Goal: Find contact information: Find contact information

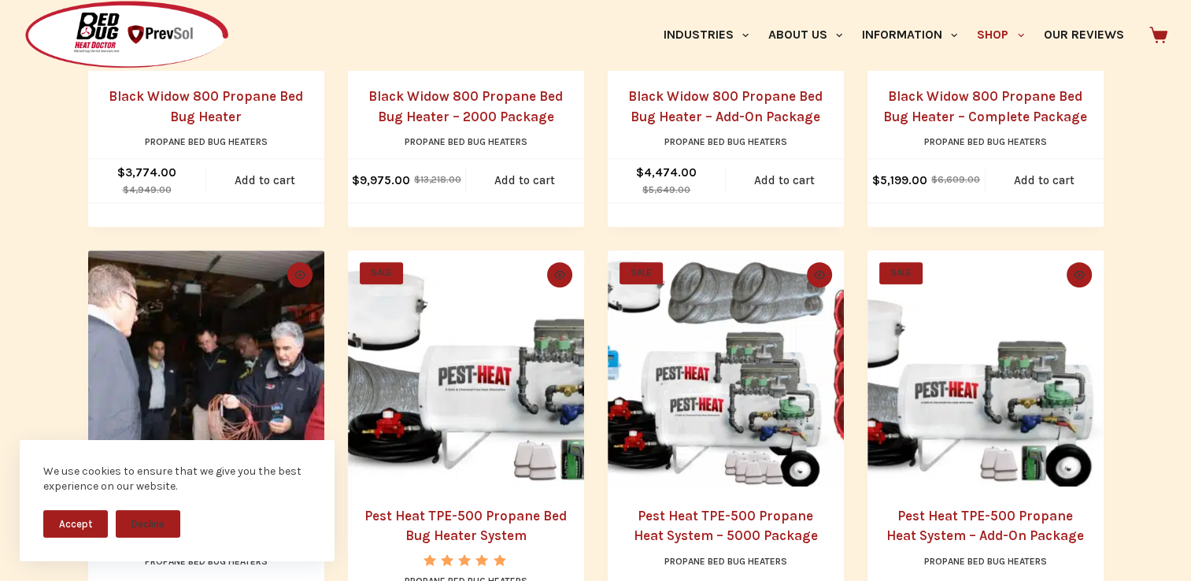
scroll to position [787, 0]
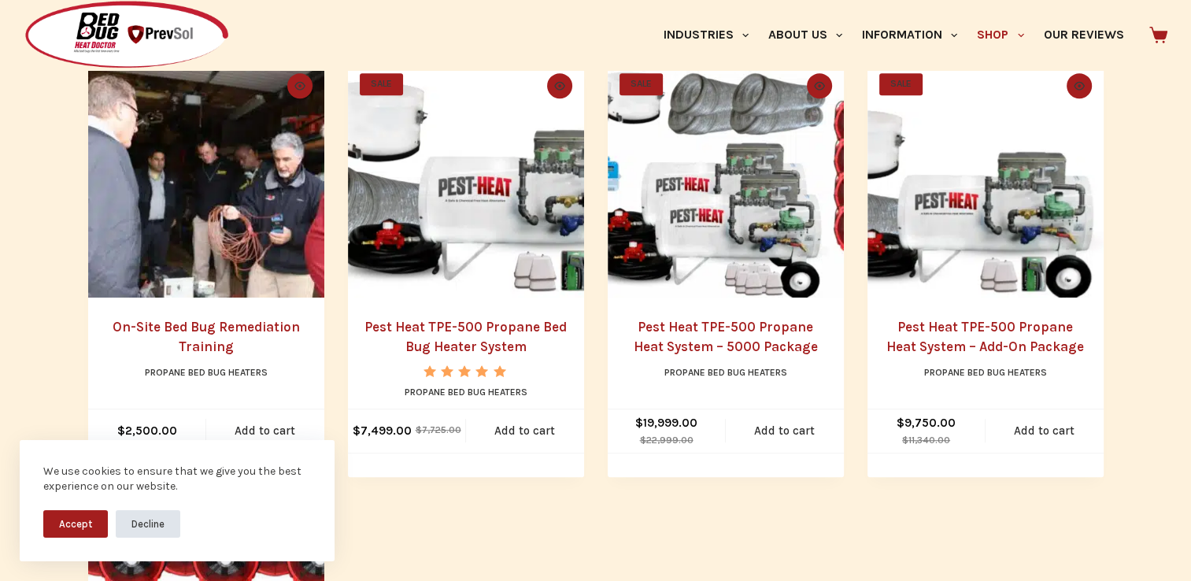
click at [151, 527] on button "Decline" at bounding box center [148, 524] width 65 height 28
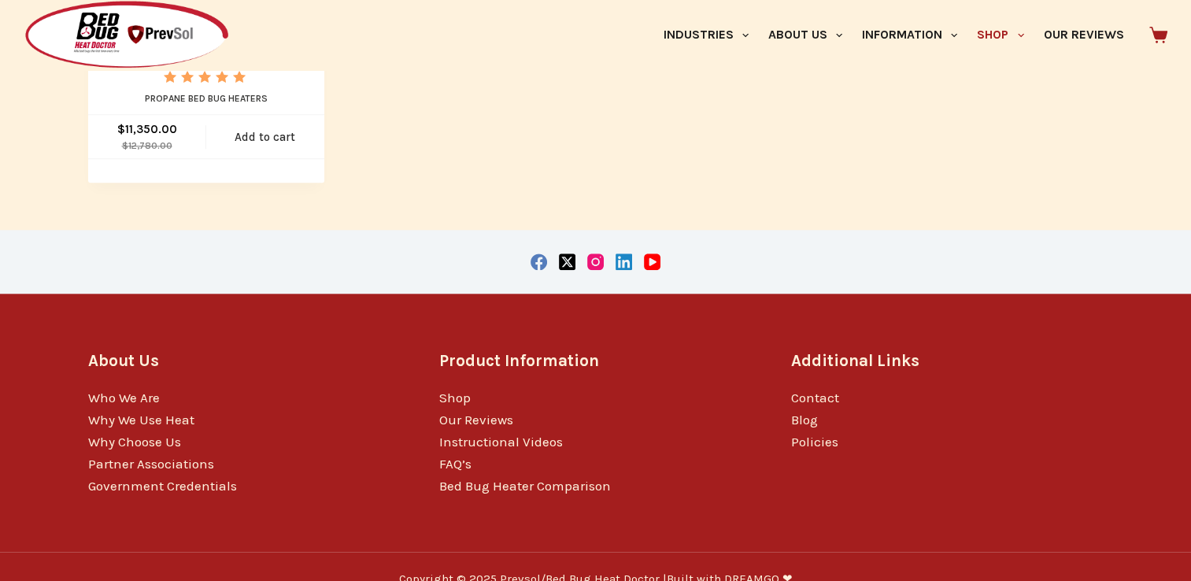
scroll to position [1545, 0]
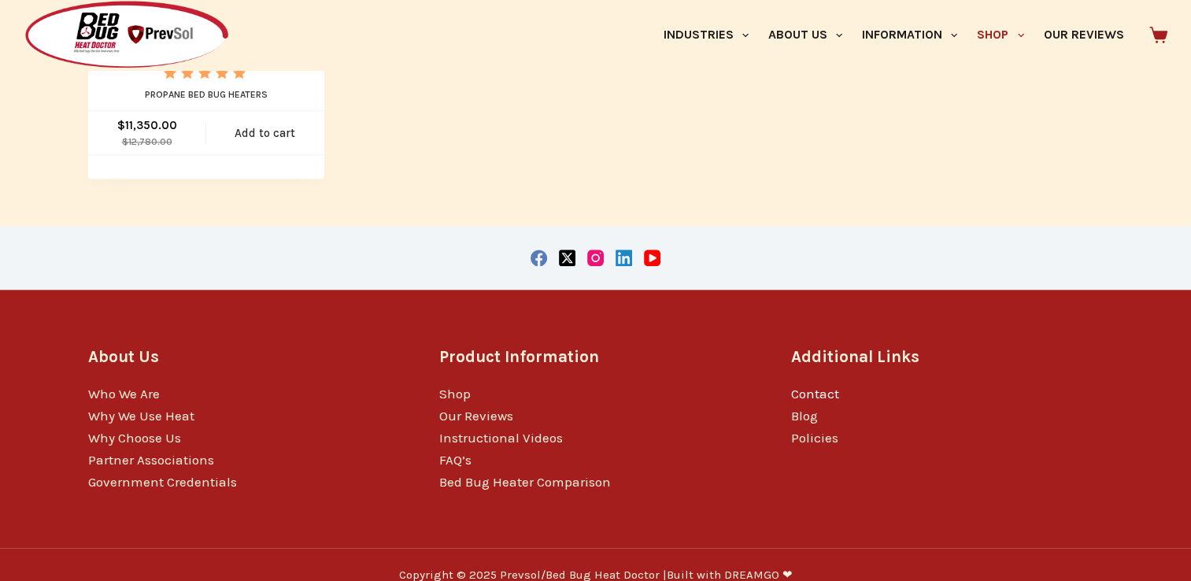
click at [825, 386] on link "Contact" at bounding box center [815, 394] width 48 height 16
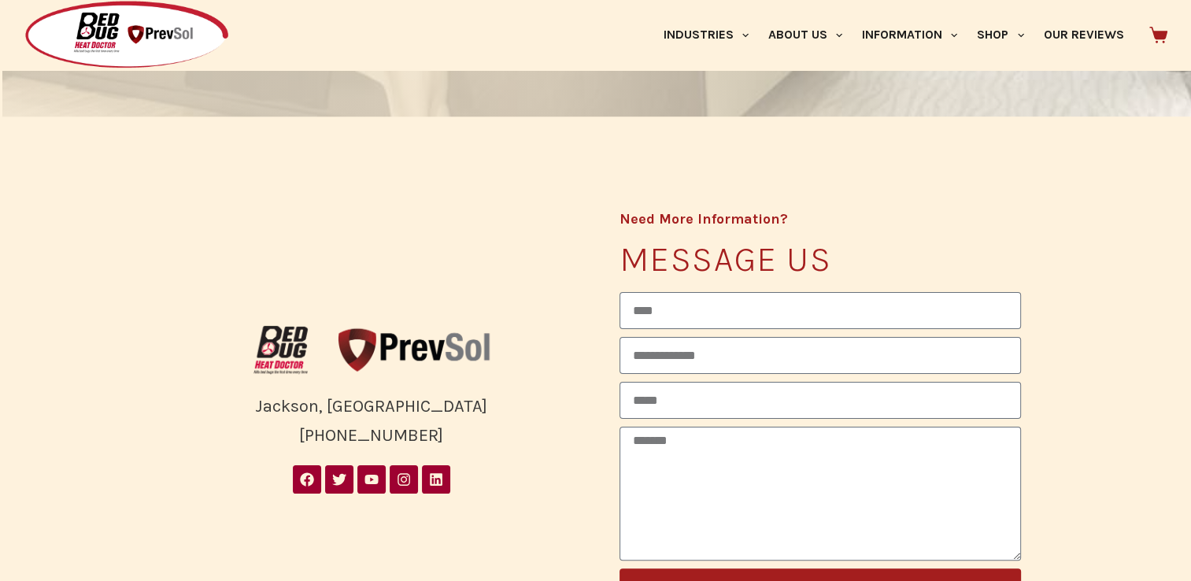
scroll to position [236, 0]
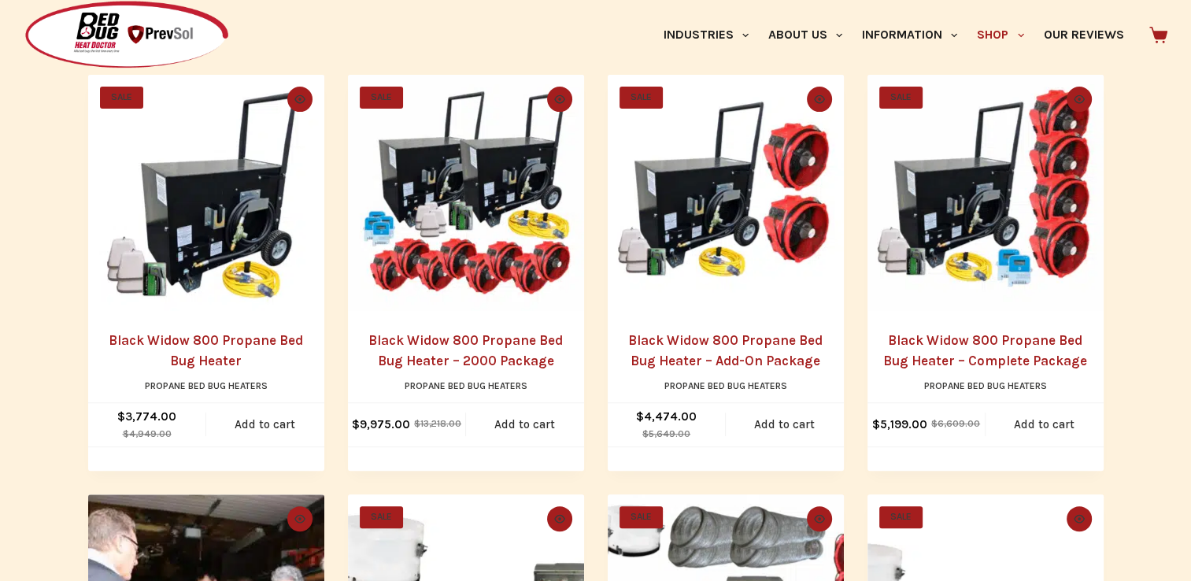
scroll to position [364, 0]
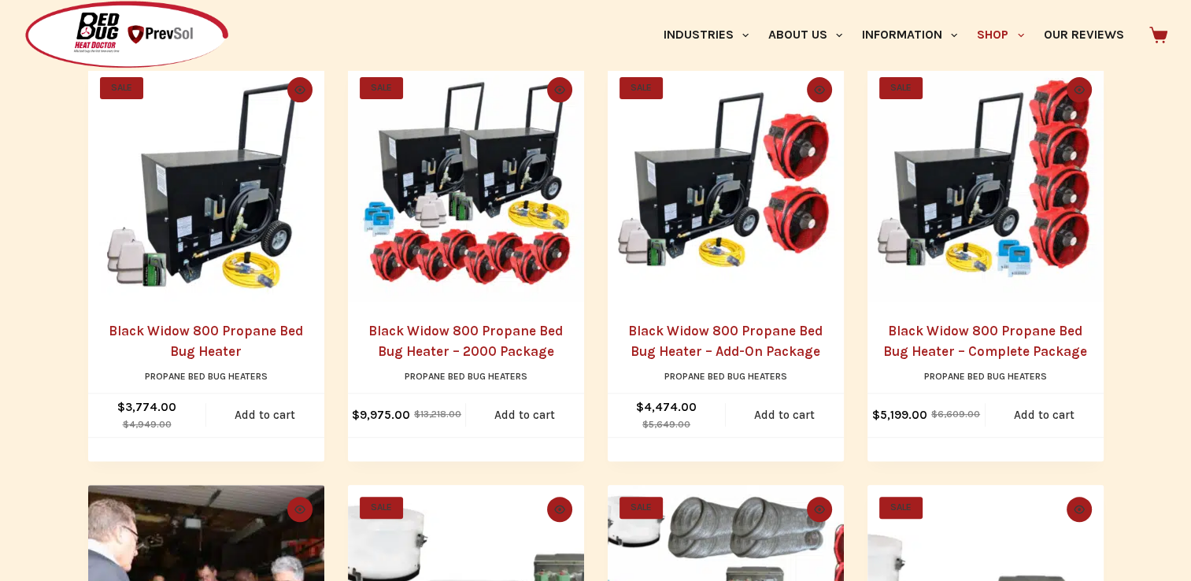
click at [516, 30] on div "Industries Hospitality Bed & Breakfasts Extended Stays Hotels Inns Lodge Motels…" at bounding box center [805, 35] width 726 height 70
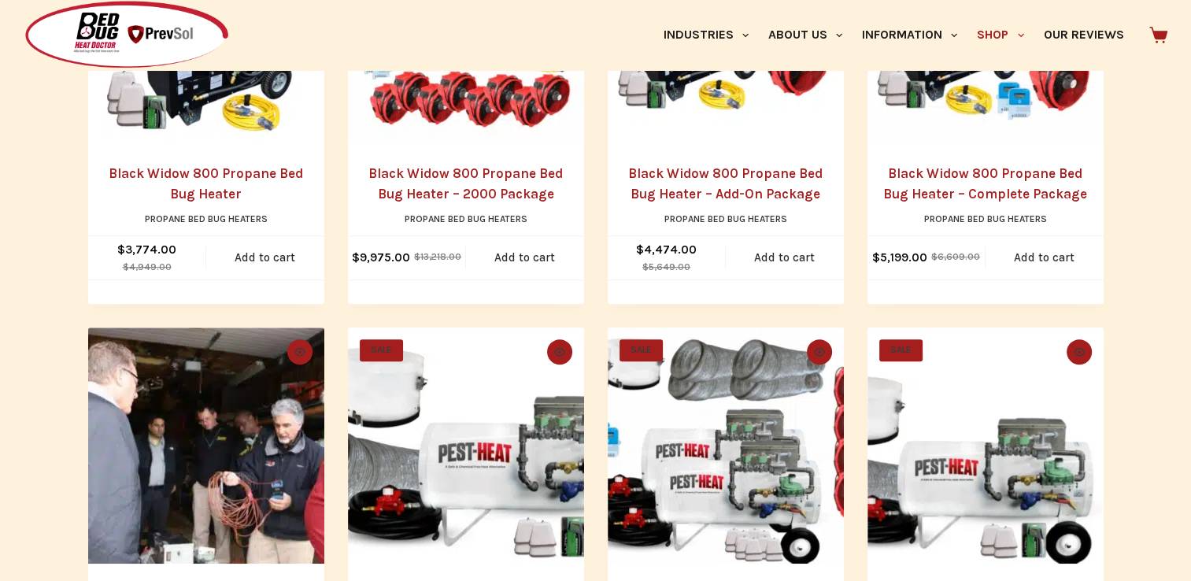
scroll to position [128, 0]
